Goal: Find contact information: Find contact information

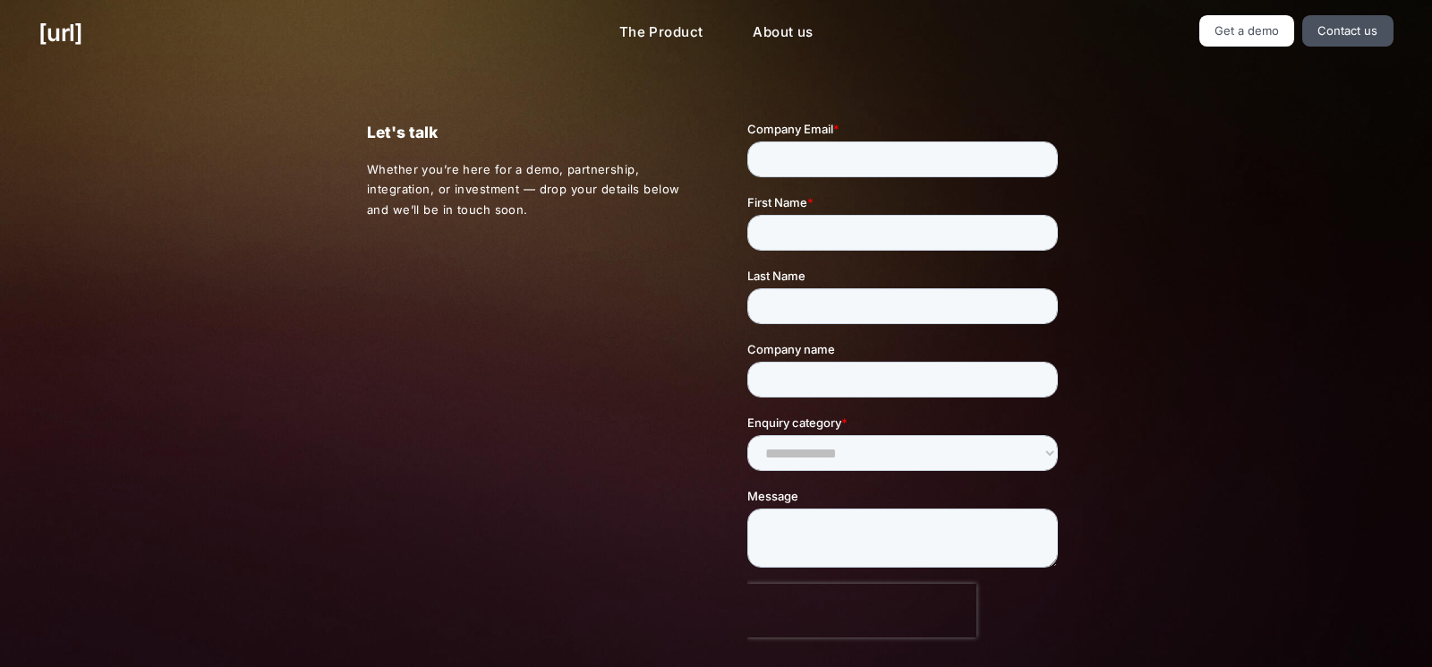
scroll to position [449, 0]
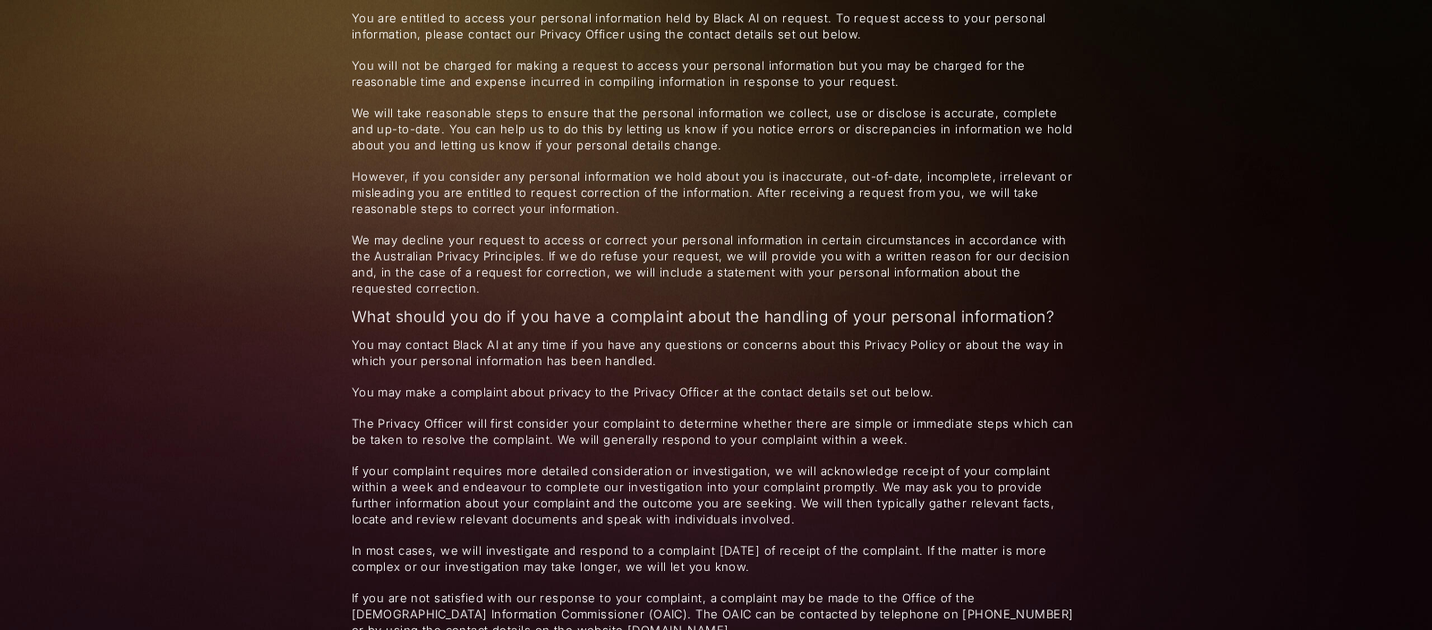
scroll to position [2616, 0]
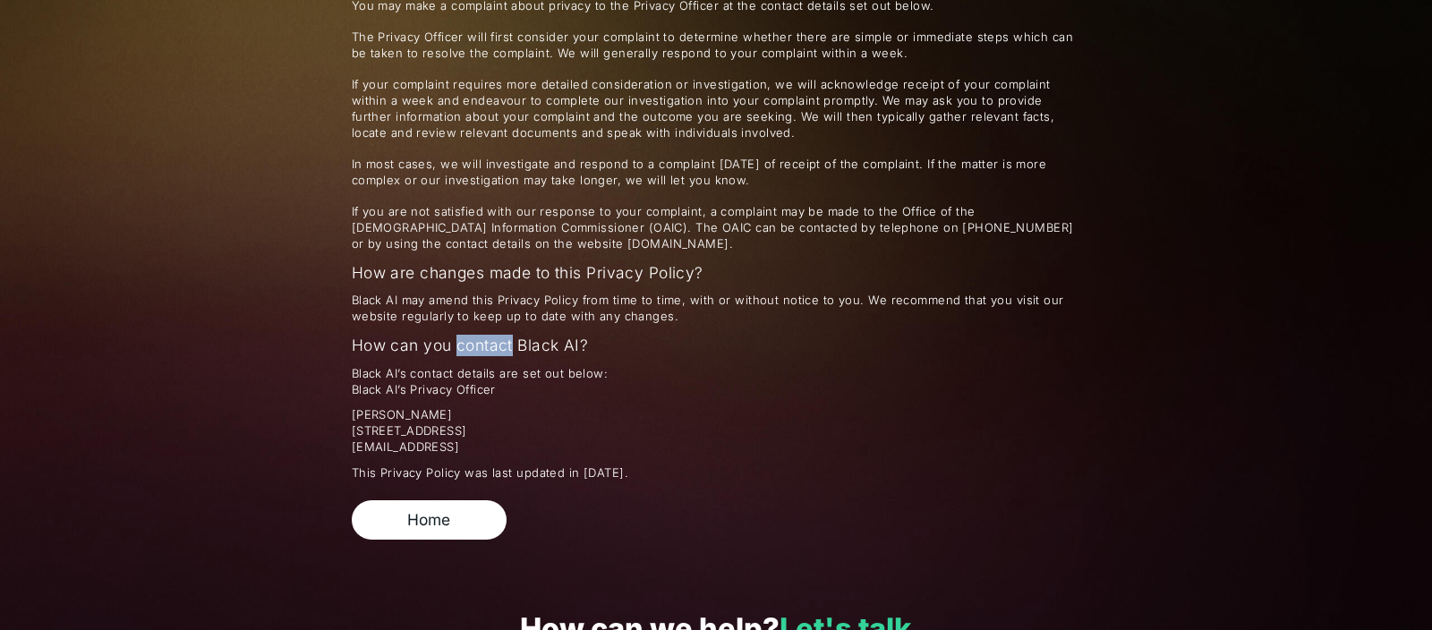
drag, startPoint x: 641, startPoint y: 396, endPoint x: 302, endPoint y: 398, distance: 339.1
copy span "[STREET_ADDRESS]"
click at [455, 407] on span "[PERSON_NAME] [STREET_ADDRESS][PERSON_NAME] [EMAIL_ADDRESS]" at bounding box center [716, 431] width 729 height 48
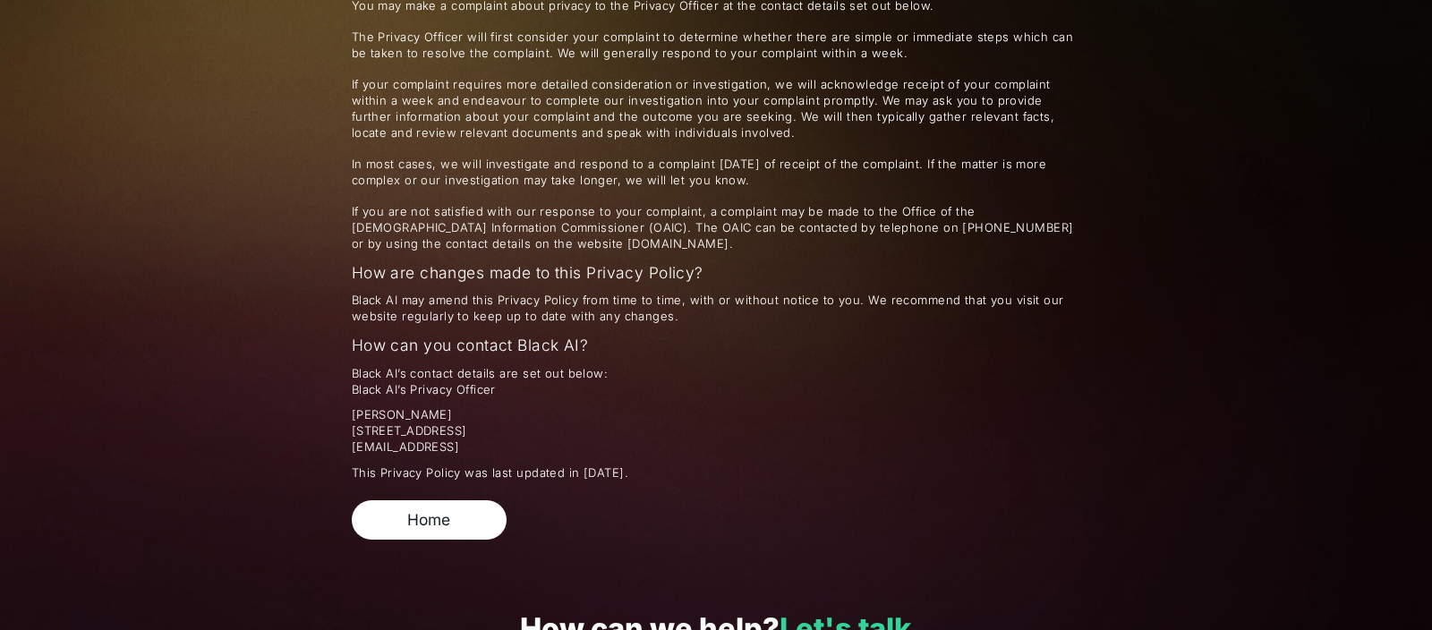
copy span "Street"
